Goal: Check status: Check status

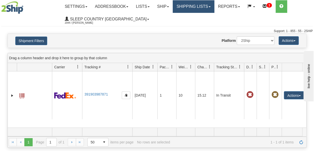
click at [205, 7] on link "Shipping lists" at bounding box center [193, 6] width 41 height 13
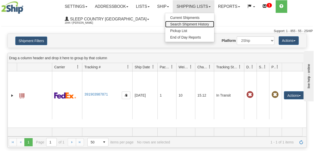
click at [198, 24] on span "Search Shipment History" at bounding box center [189, 24] width 39 height 4
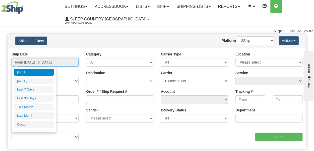
click at [39, 62] on input "From [DATE] To [DATE]" at bounding box center [45, 62] width 67 height 9
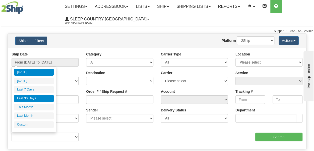
click at [30, 98] on li "Last 30 Days" at bounding box center [34, 98] width 40 height 7
type input "From [DATE] To [DATE]"
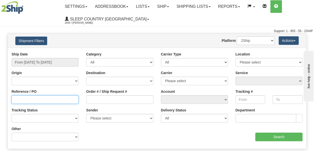
click at [29, 100] on input "Reference / PO" at bounding box center [45, 99] width 67 height 9
paste input "9000H918493"
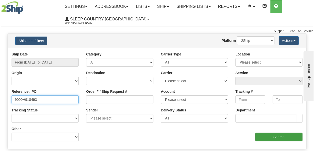
type input "9000H918493"
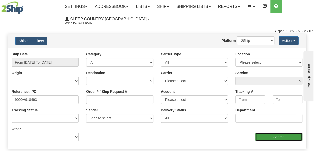
click at [265, 139] on input "Search" at bounding box center [279, 136] width 47 height 9
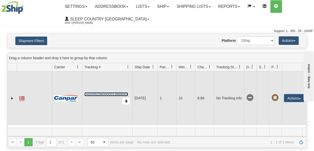
click at [107, 92] on link "D420352380000013888001" at bounding box center [106, 94] width 44 height 4
